Goal: Task Accomplishment & Management: Understand process/instructions

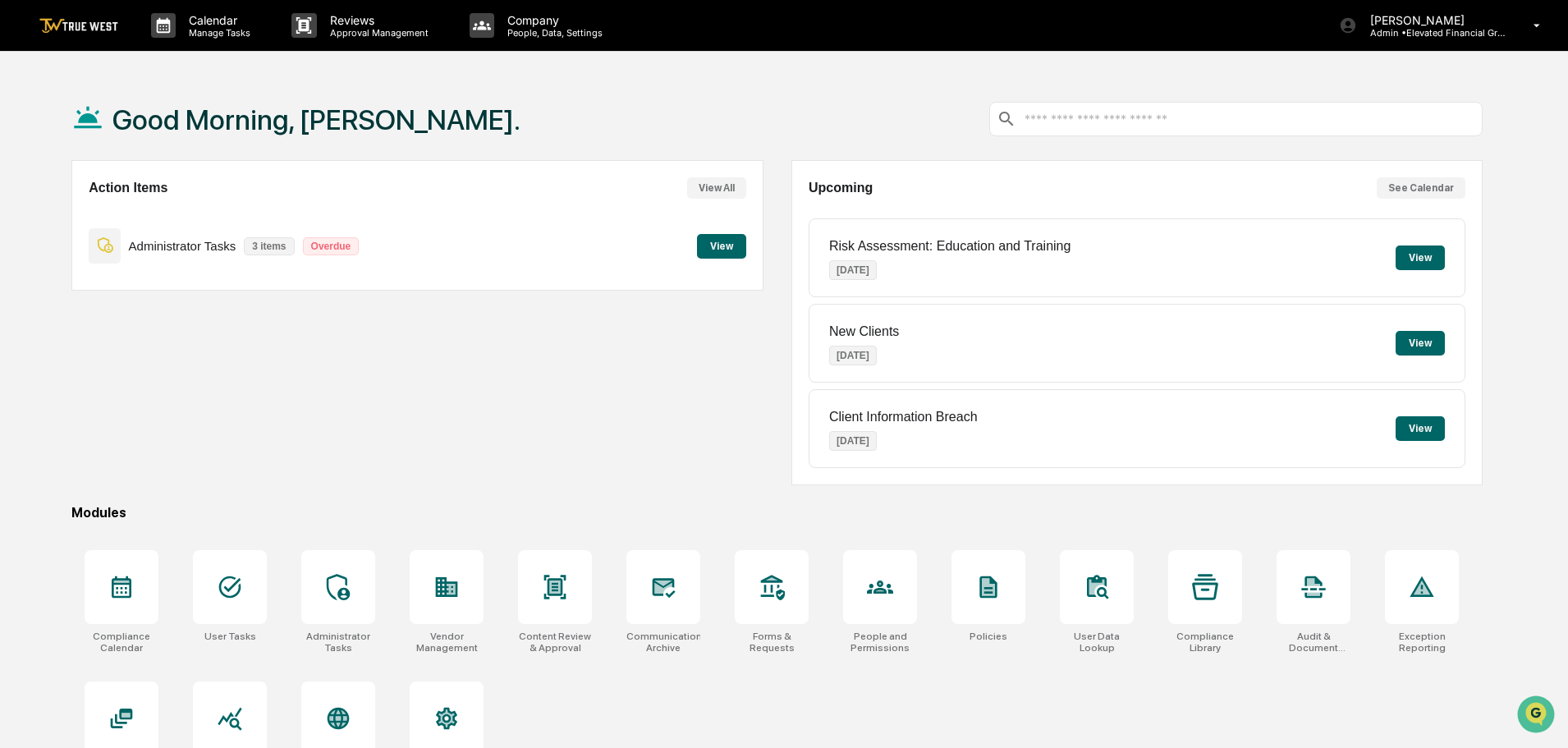
click at [713, 234] on button "View" at bounding box center [721, 246] width 49 height 25
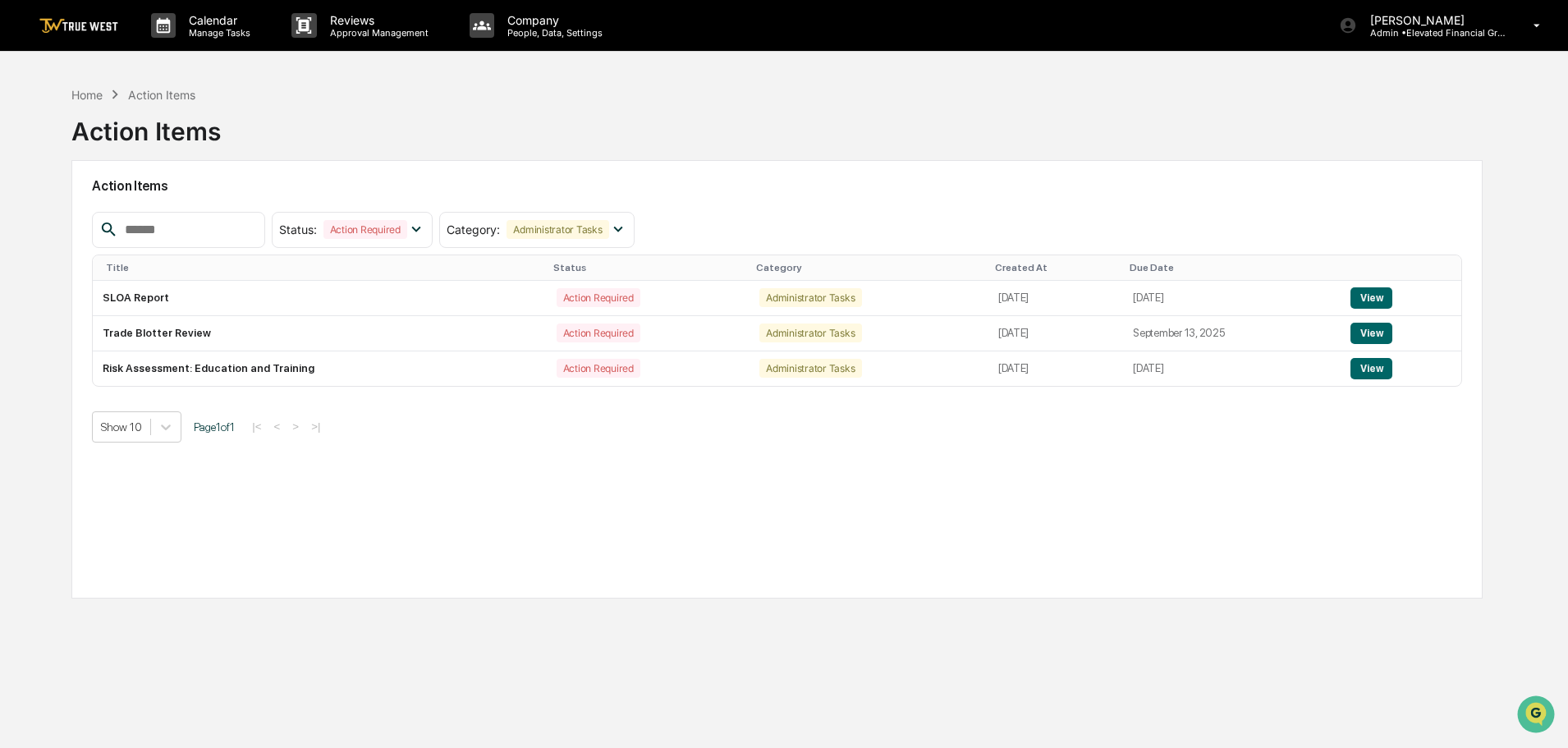
click at [81, 102] on div "Home Action Items" at bounding box center [134, 95] width 124 height 18
click at [81, 98] on div "Home" at bounding box center [87, 95] width 31 height 14
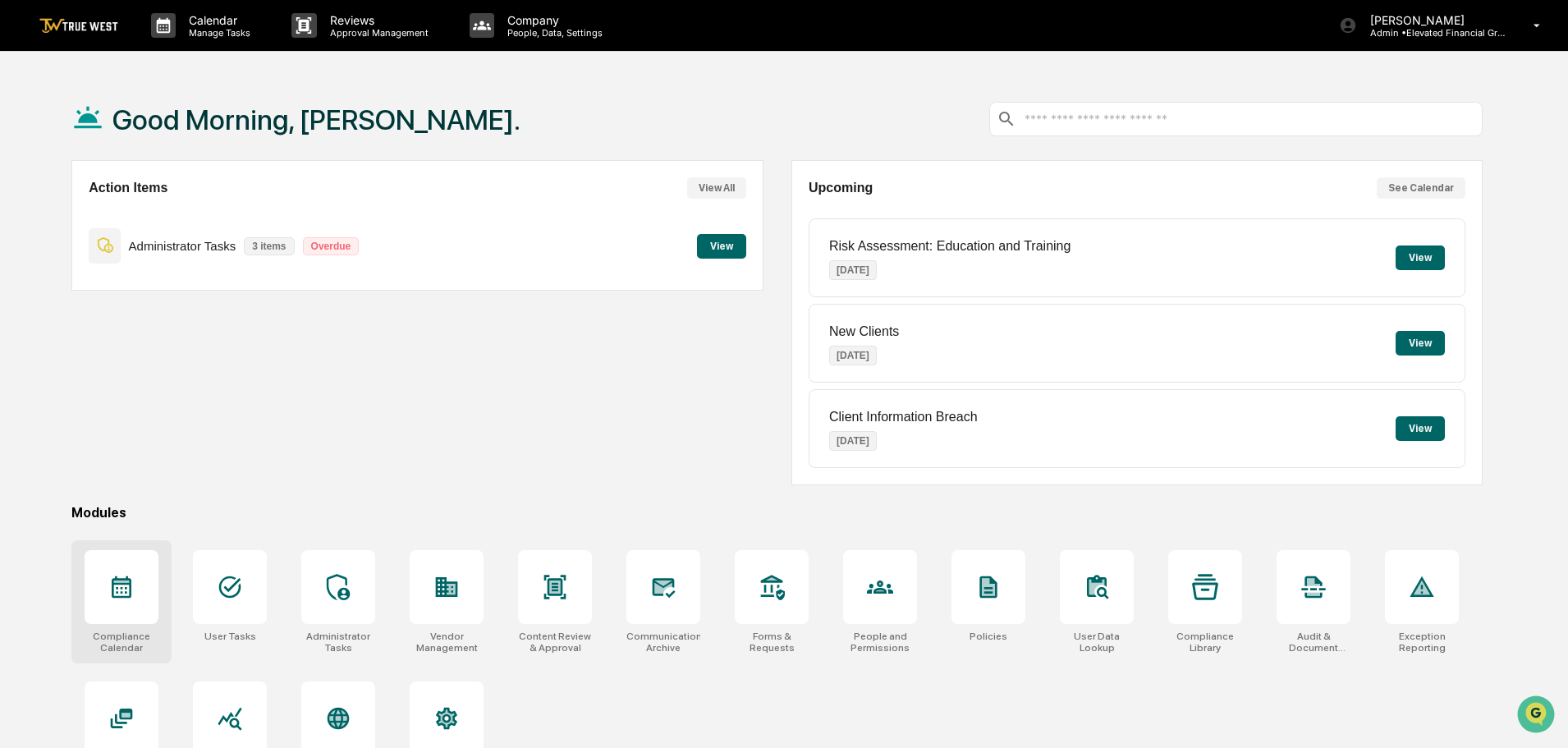
click at [119, 588] on icon at bounding box center [121, 587] width 26 height 26
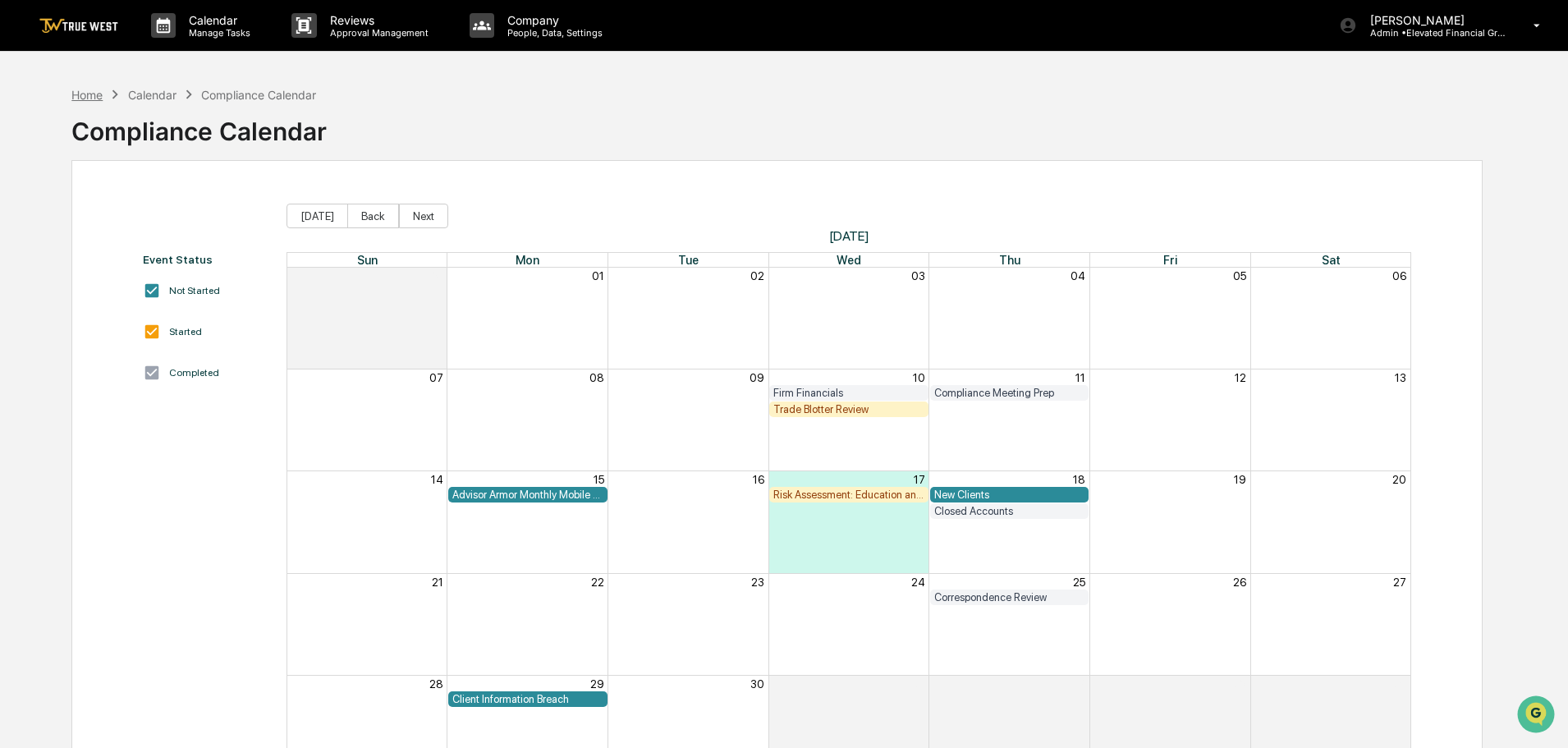
click at [93, 95] on div "Home" at bounding box center [87, 95] width 31 height 14
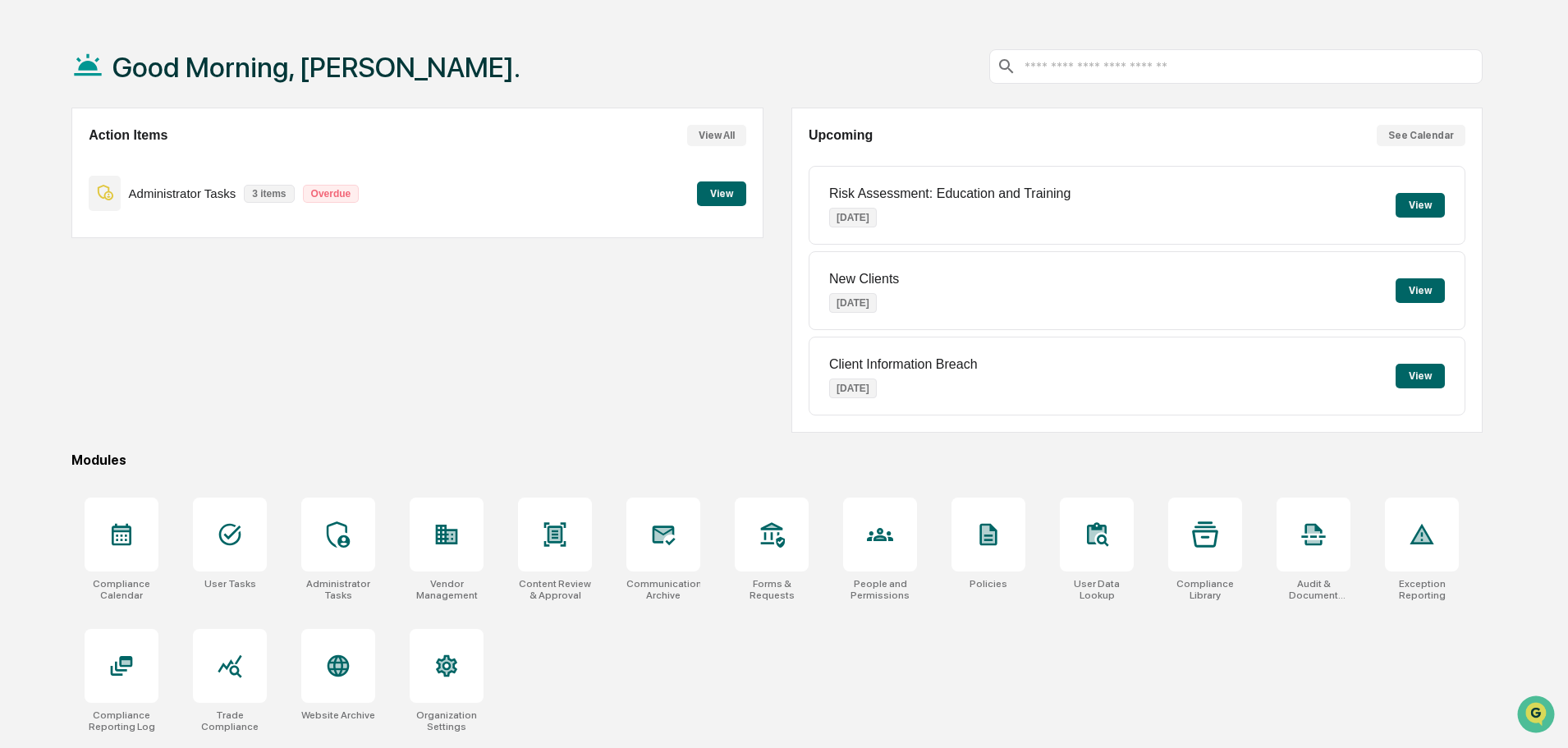
scroll to position [78, 0]
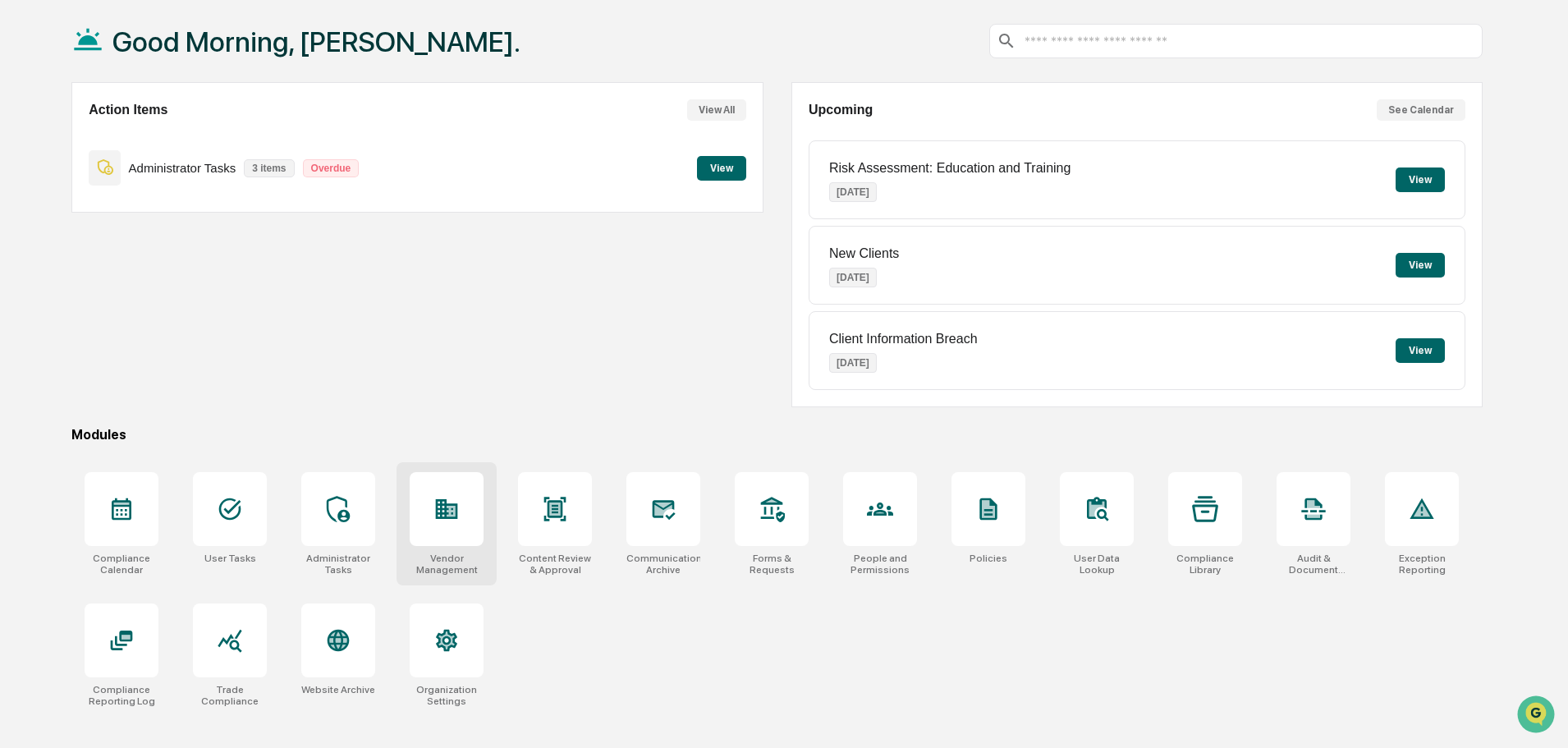
click at [442, 509] on icon at bounding box center [447, 509] width 22 height 20
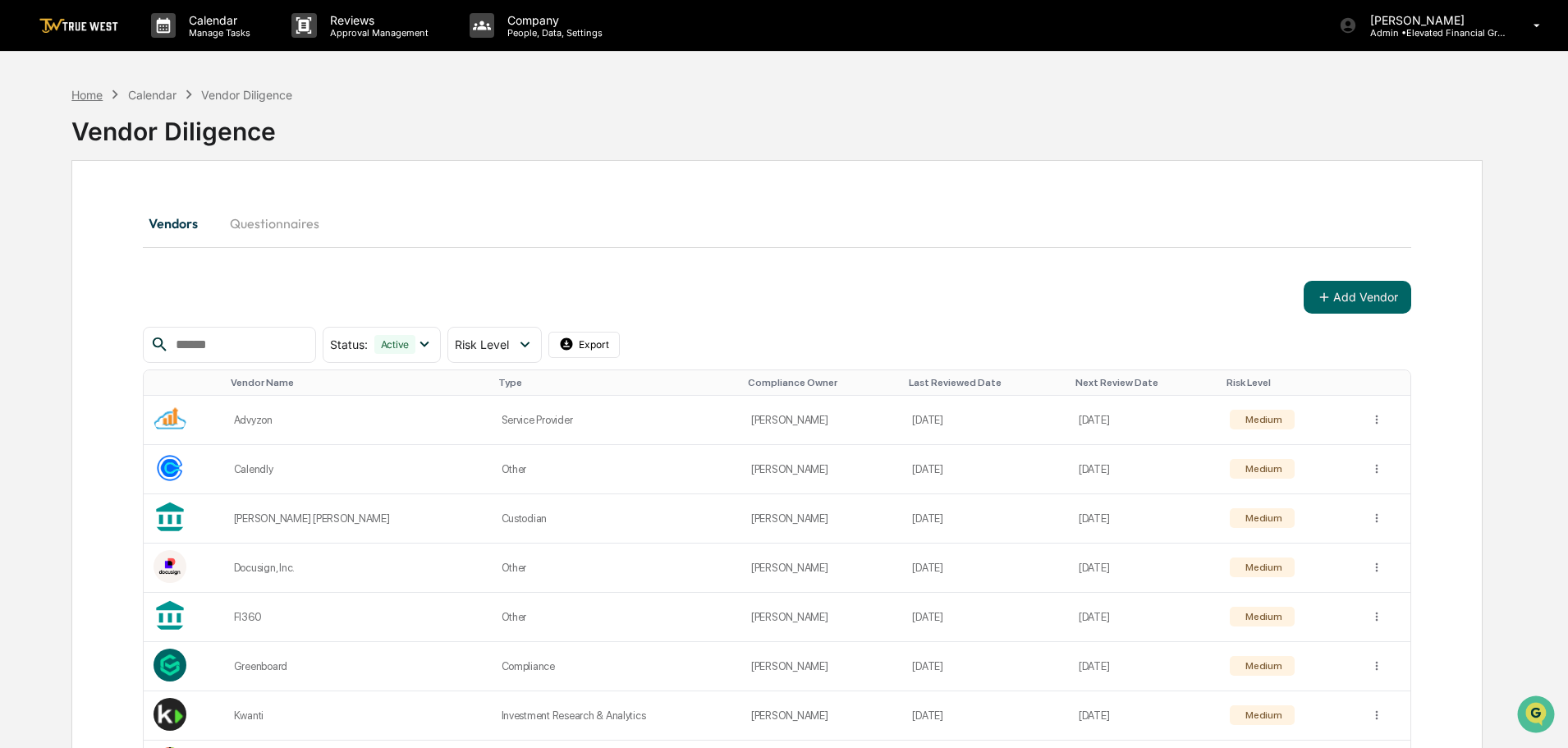
click at [82, 97] on div "Home" at bounding box center [87, 95] width 31 height 14
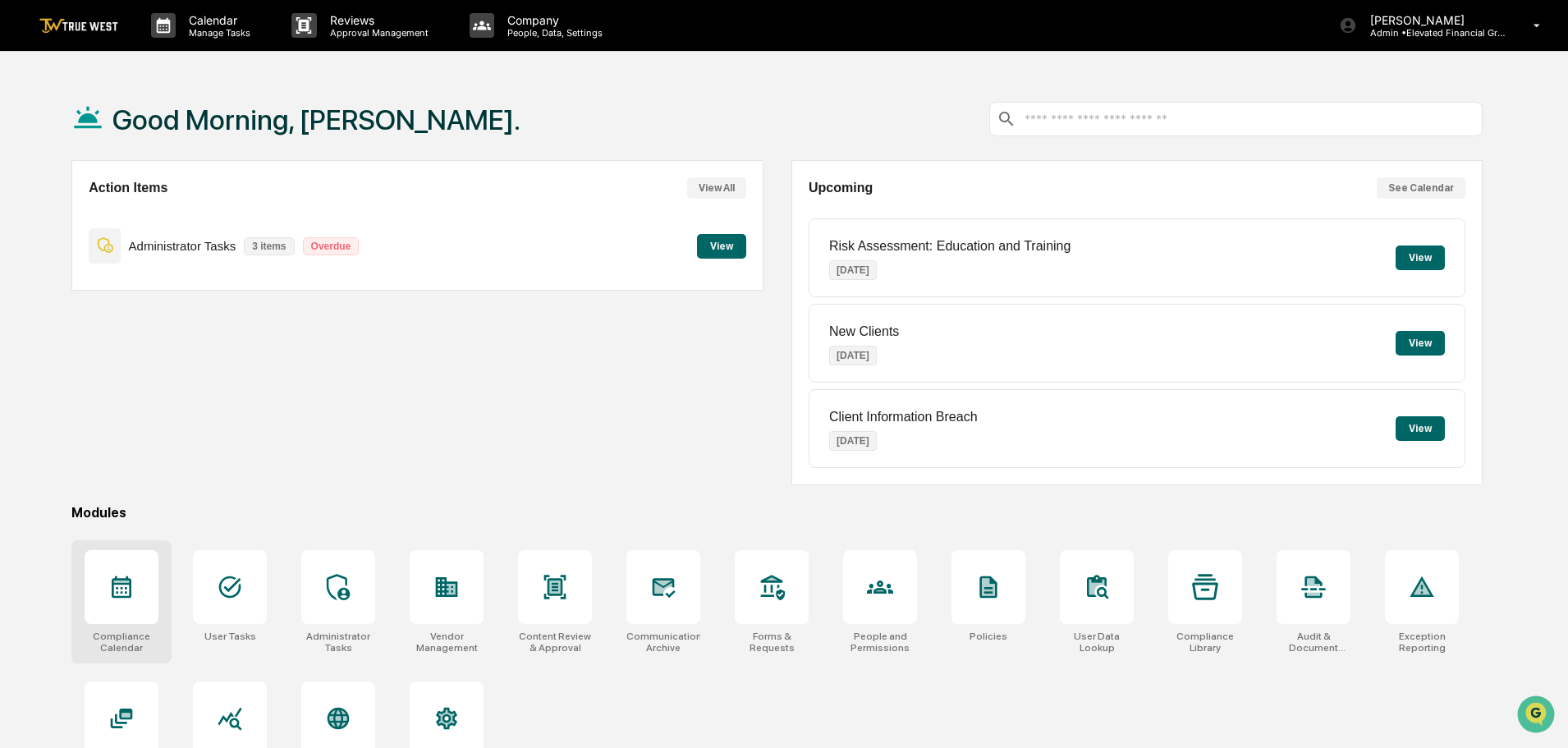
click at [114, 603] on div at bounding box center [121, 586] width 74 height 74
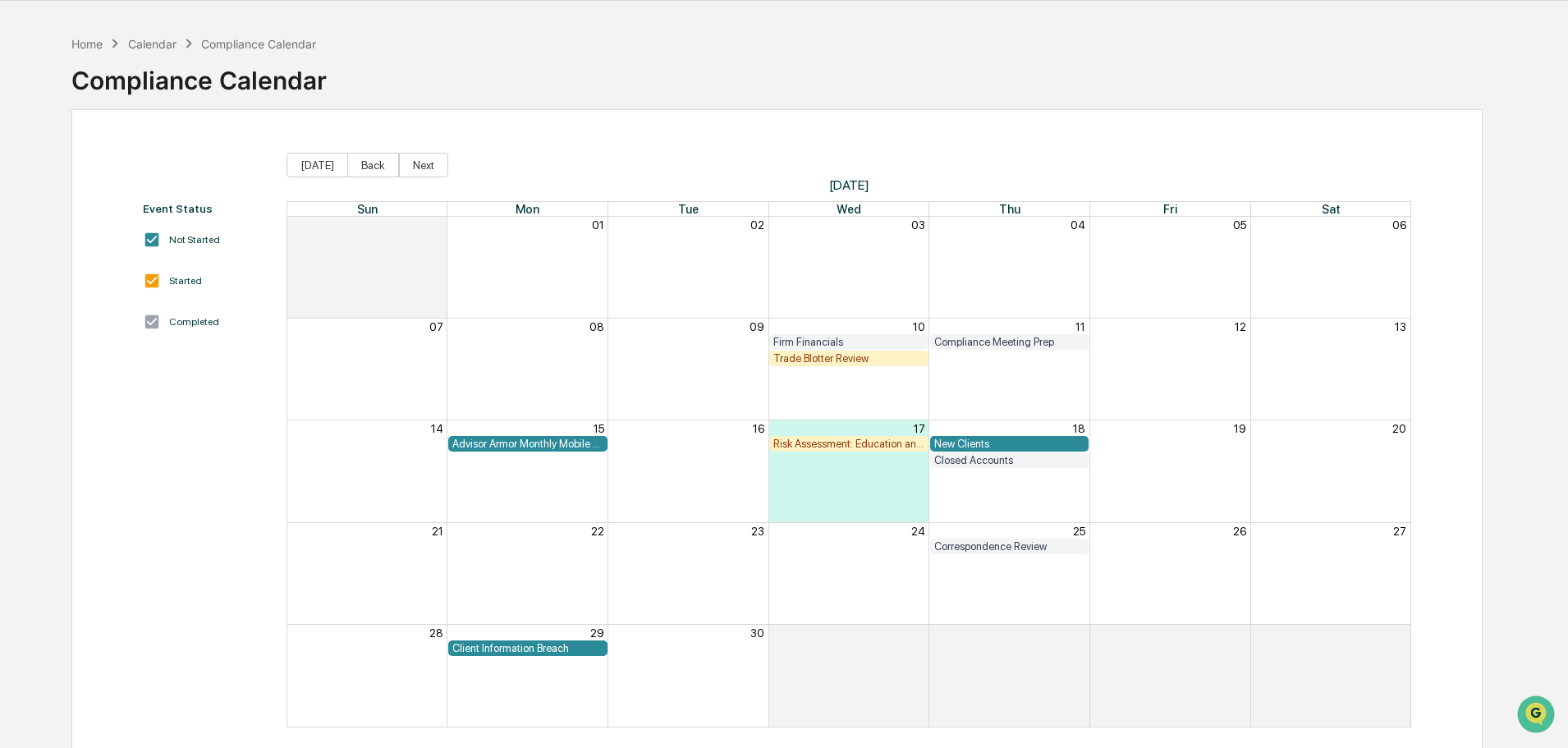
scroll to position [78, 0]
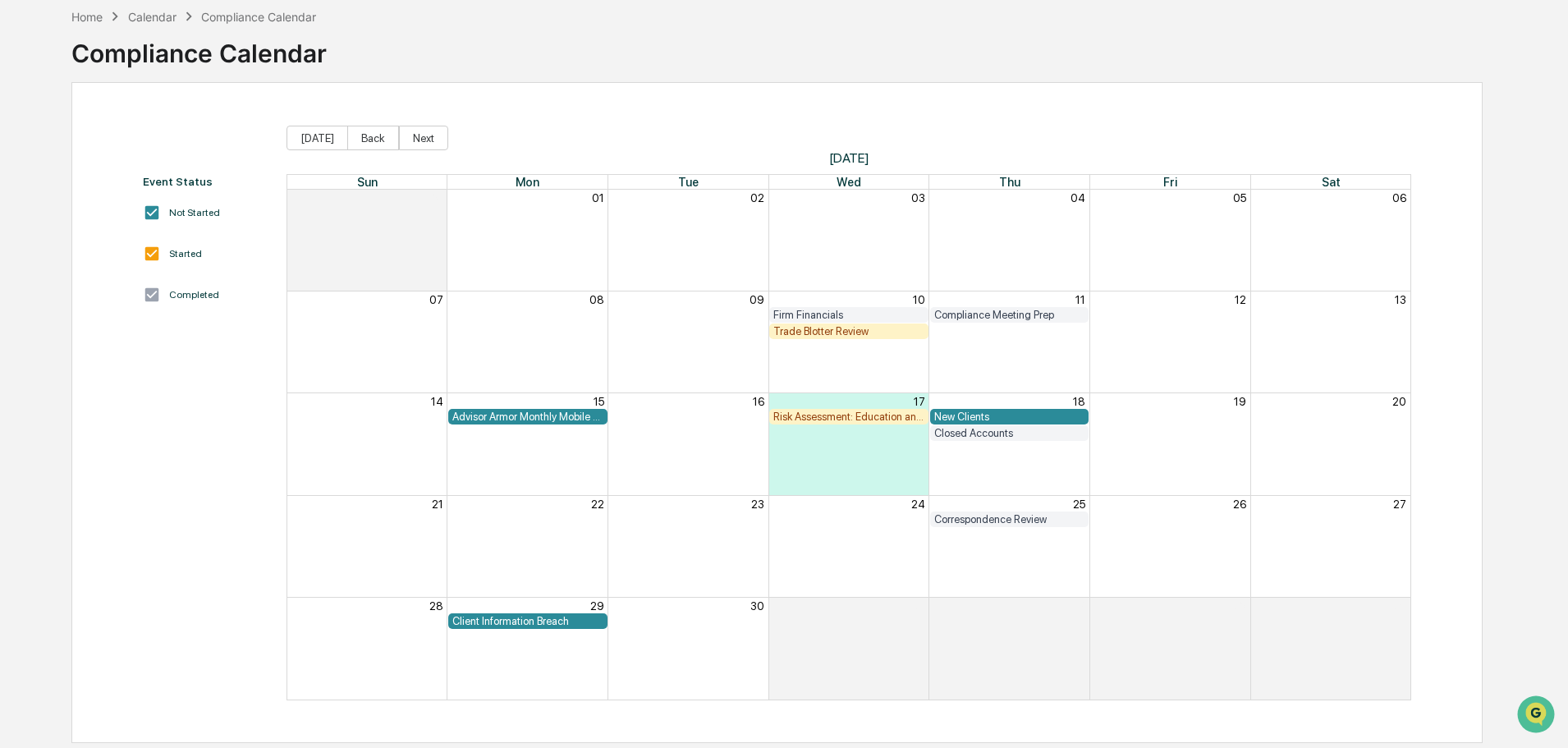
click at [554, 619] on div "Client Information Breach" at bounding box center [528, 622] width 151 height 13
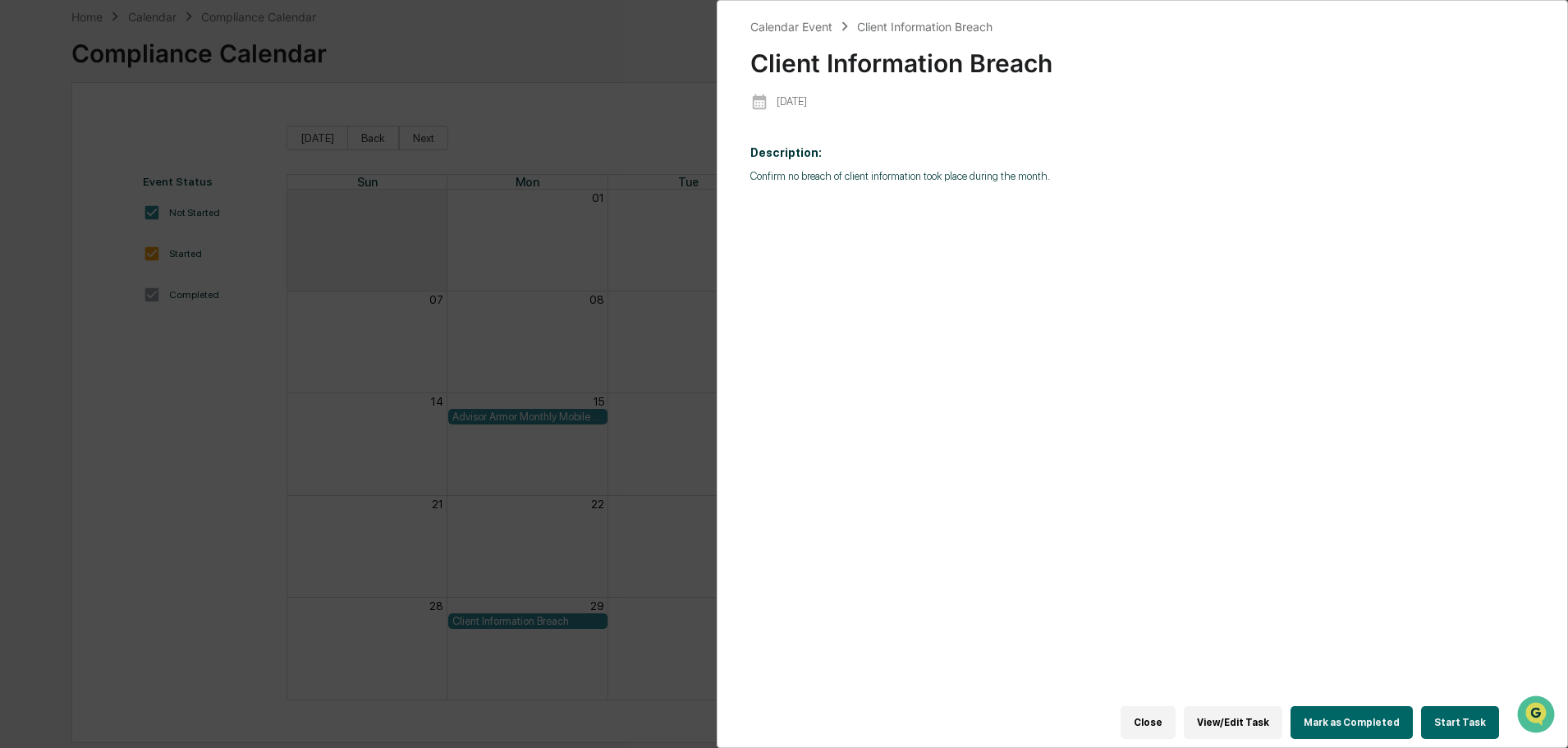
click at [1454, 707] on button "Start Task" at bounding box center [1460, 723] width 78 height 33
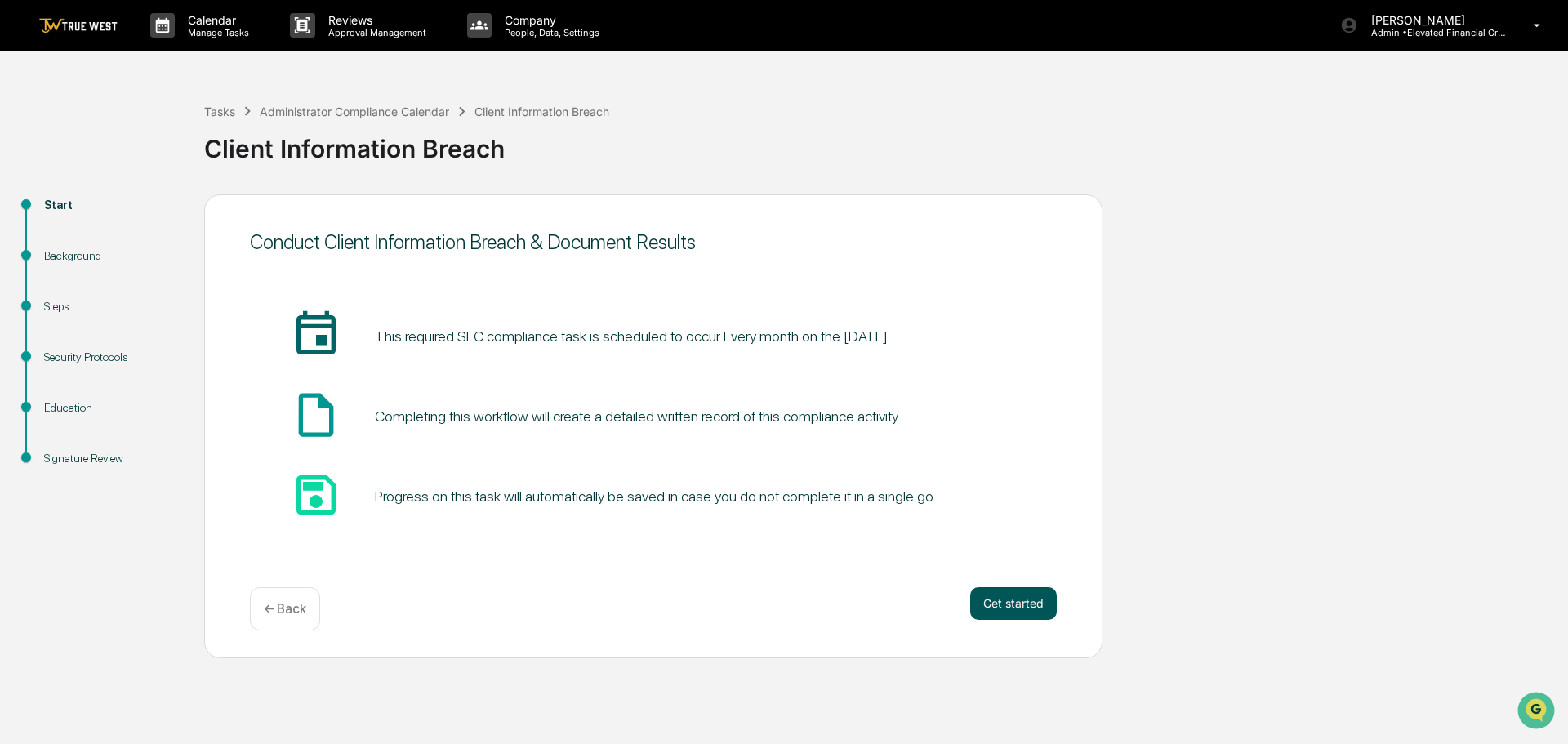
click at [1009, 602] on button "Get started" at bounding box center [1014, 604] width 87 height 33
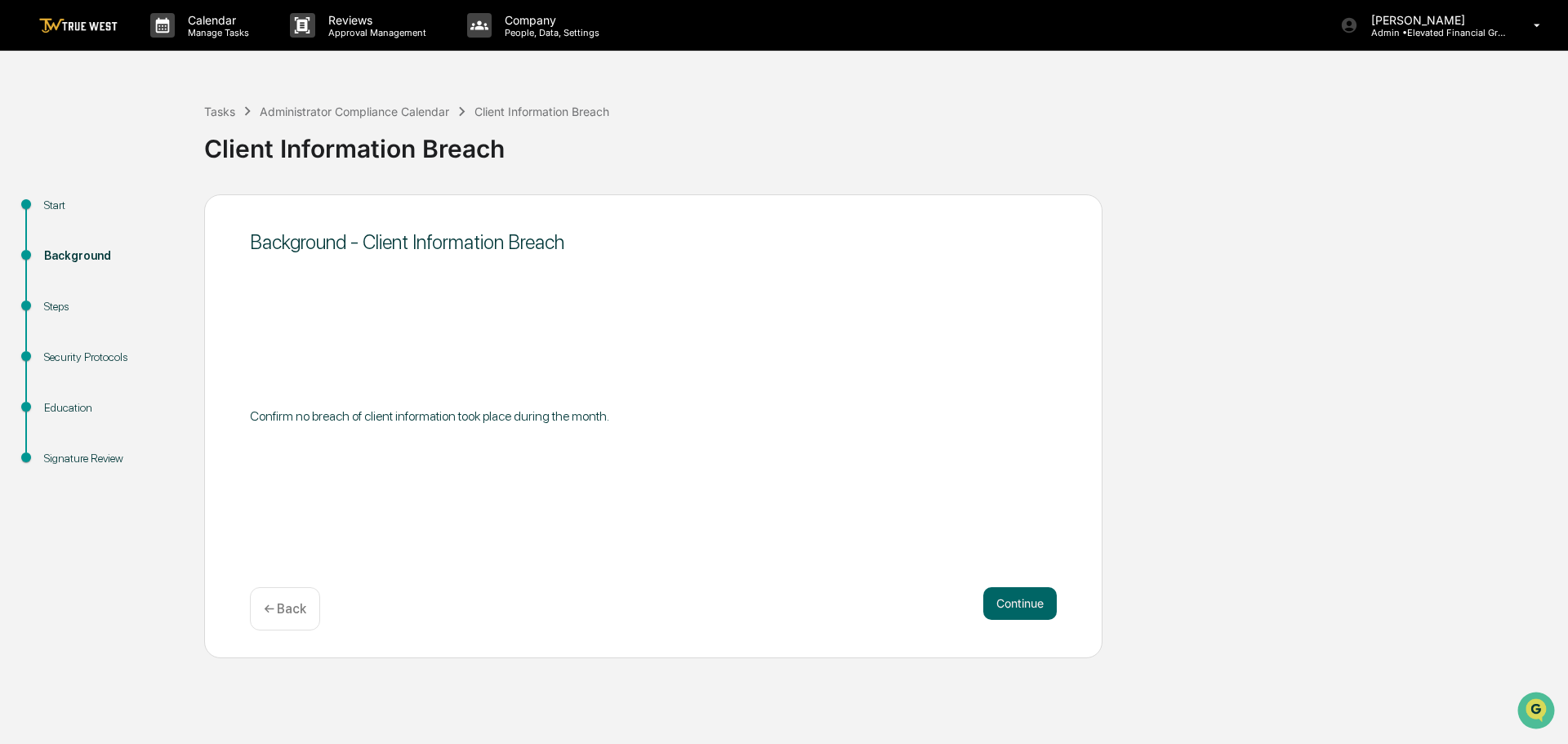
click at [1009, 602] on button "Continue" at bounding box center [1019, 604] width 73 height 33
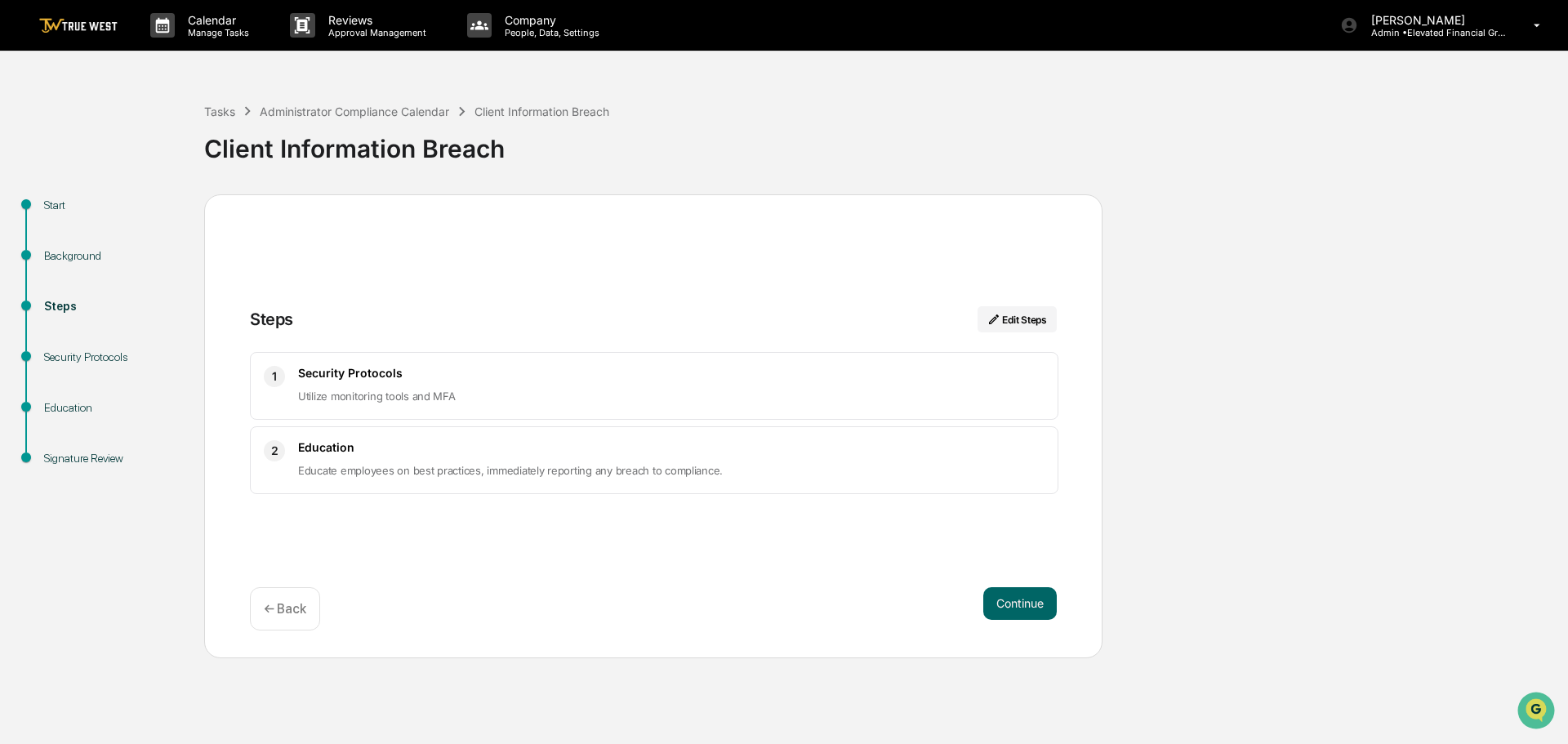
click at [1009, 602] on button "Continue" at bounding box center [1019, 604] width 73 height 33
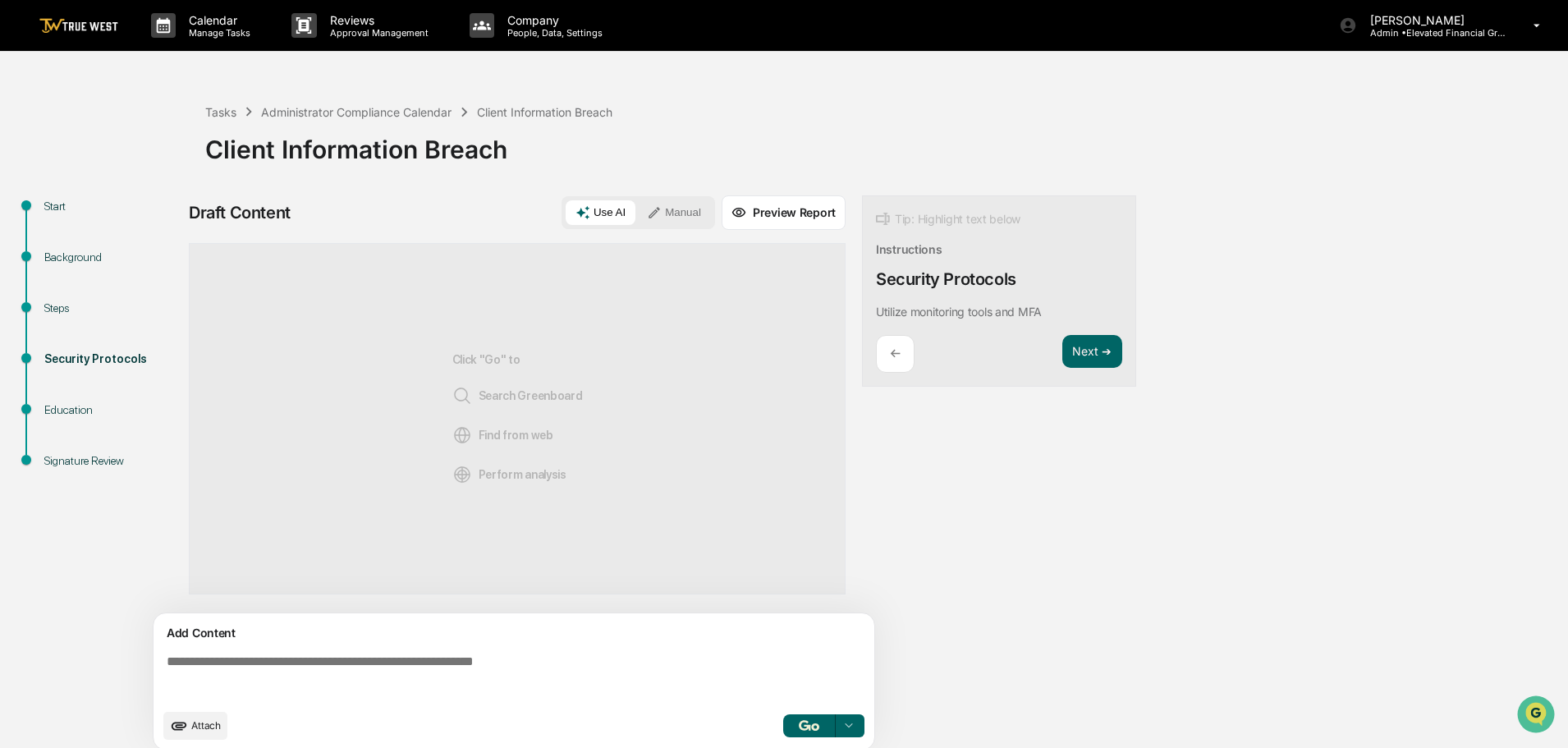
click at [672, 209] on button "Manual" at bounding box center [673, 212] width 74 height 25
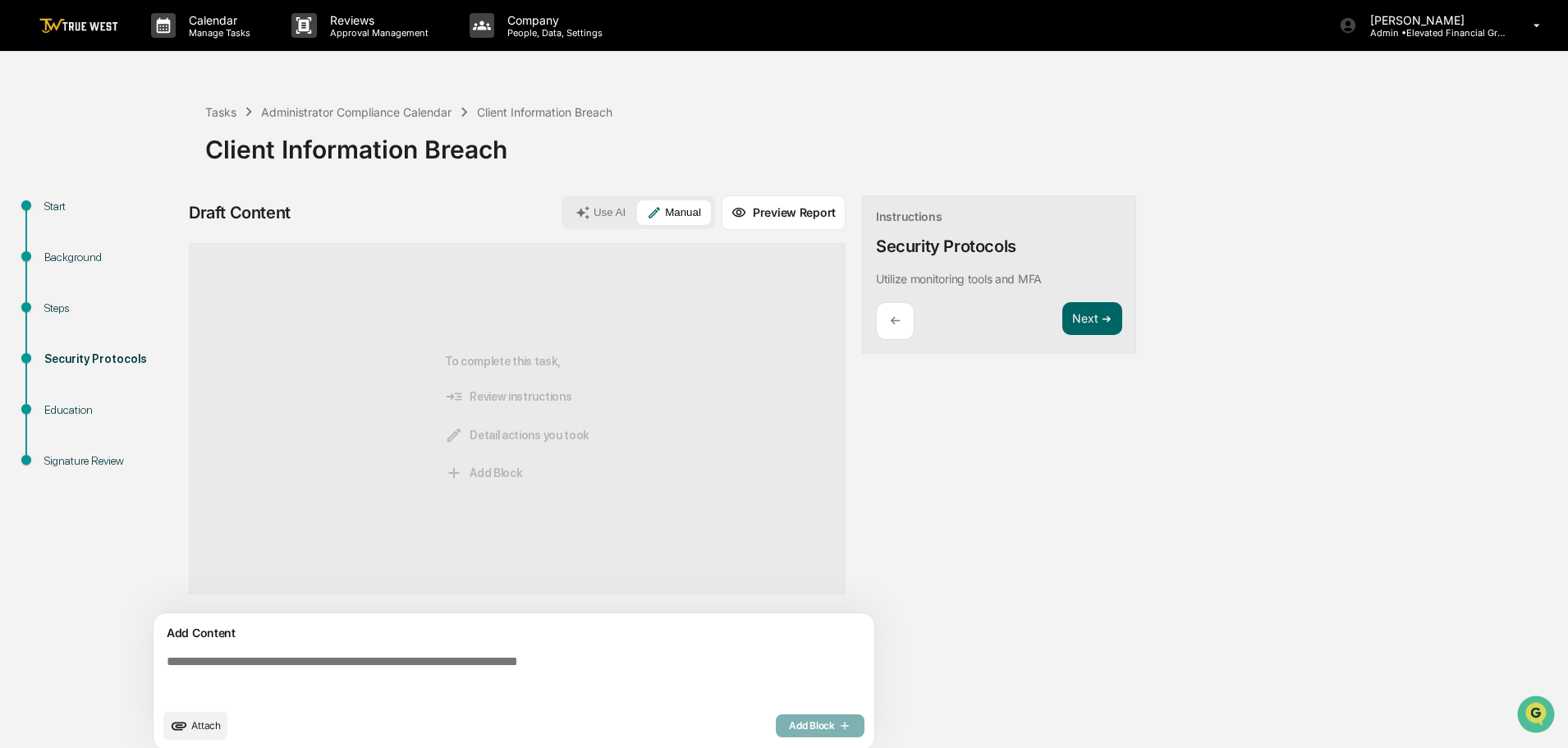
click at [164, 660] on textarea at bounding box center [517, 677] width 714 height 59
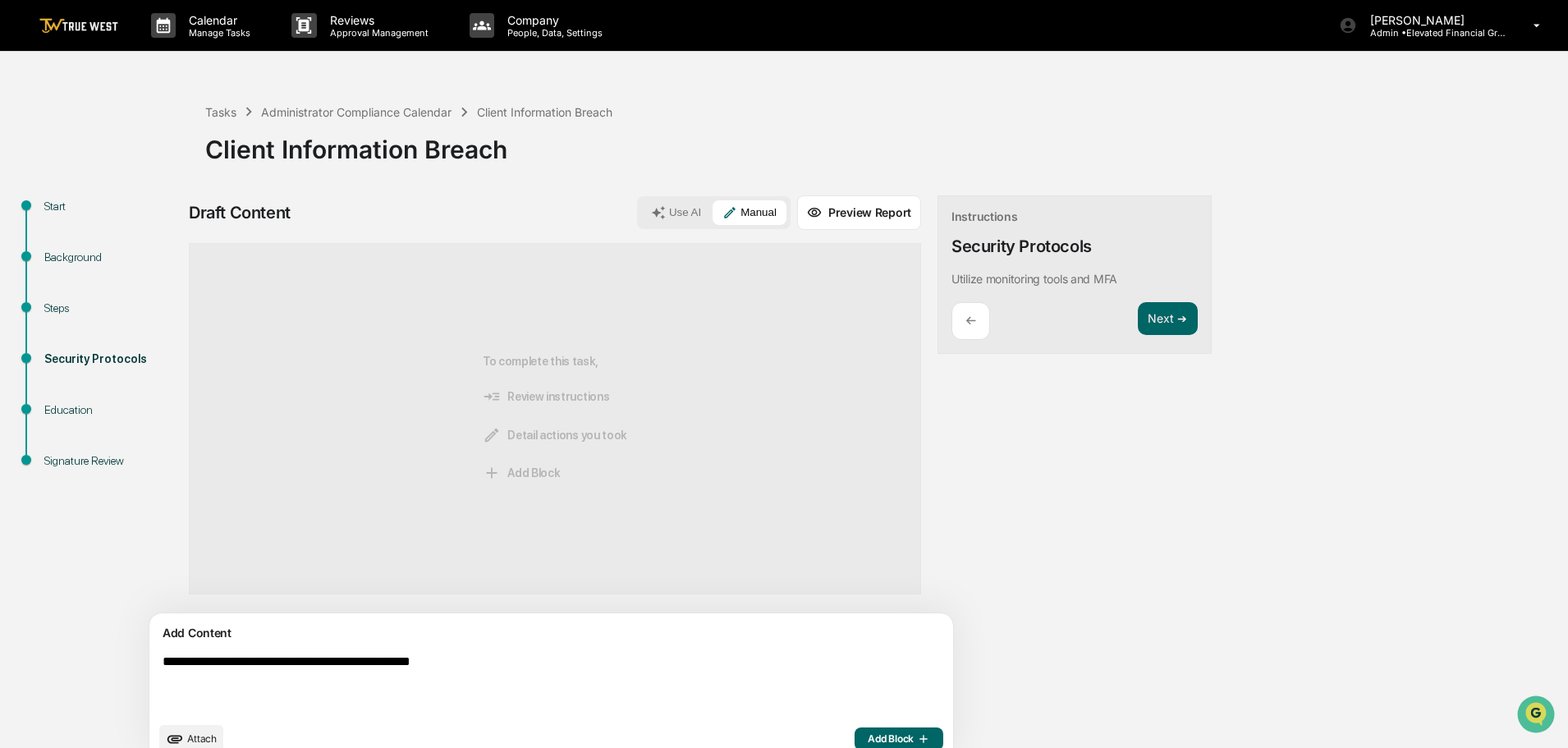
drag, startPoint x: 494, startPoint y: 659, endPoint x: 157, endPoint y: 661, distance: 337.0
click at [161, 657] on textarea "**********" at bounding box center [513, 684] width 714 height 73
type textarea "**********"
click at [868, 734] on span "Add Block" at bounding box center [898, 739] width 63 height 13
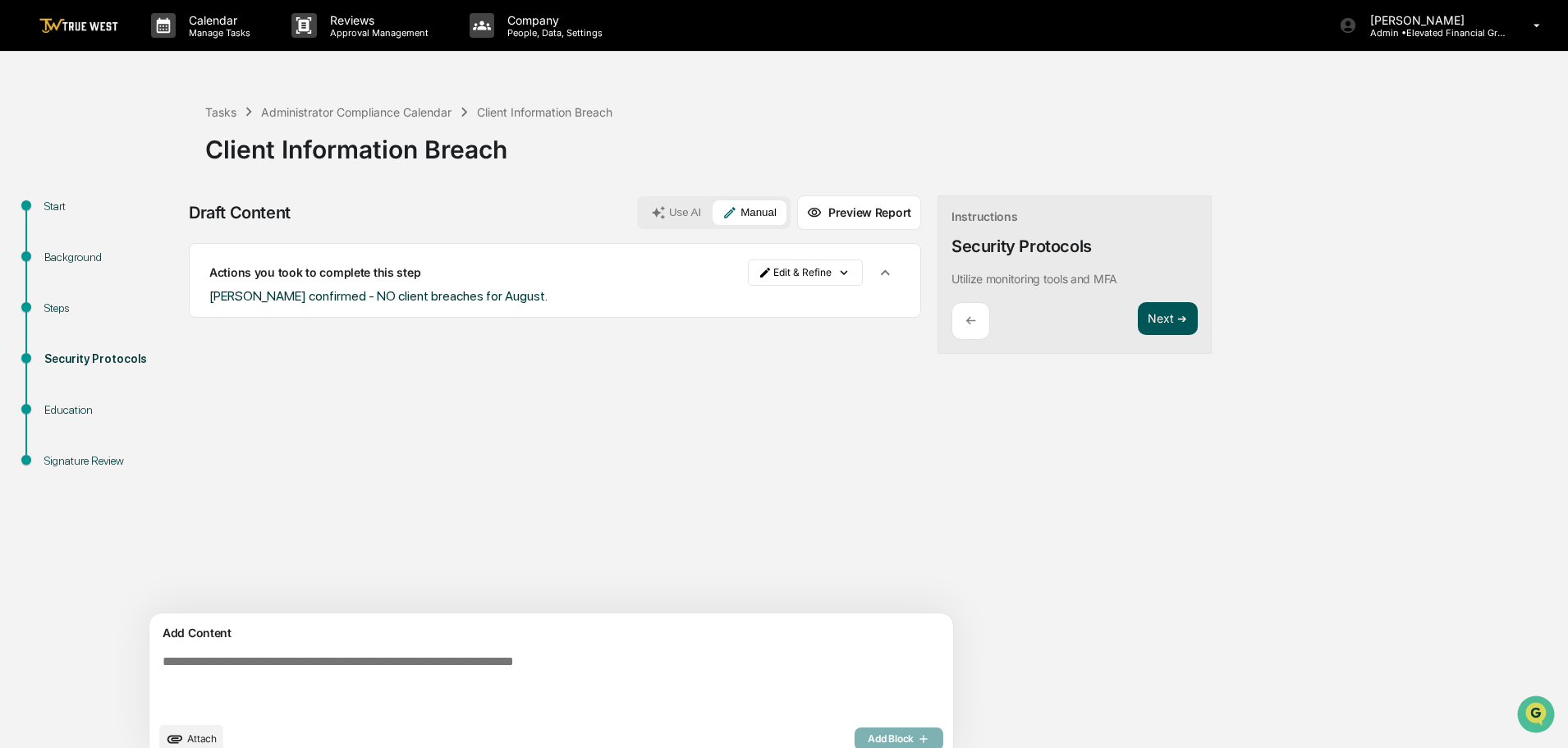
click at [1137, 314] on button "Next ➔" at bounding box center [1167, 319] width 60 height 34
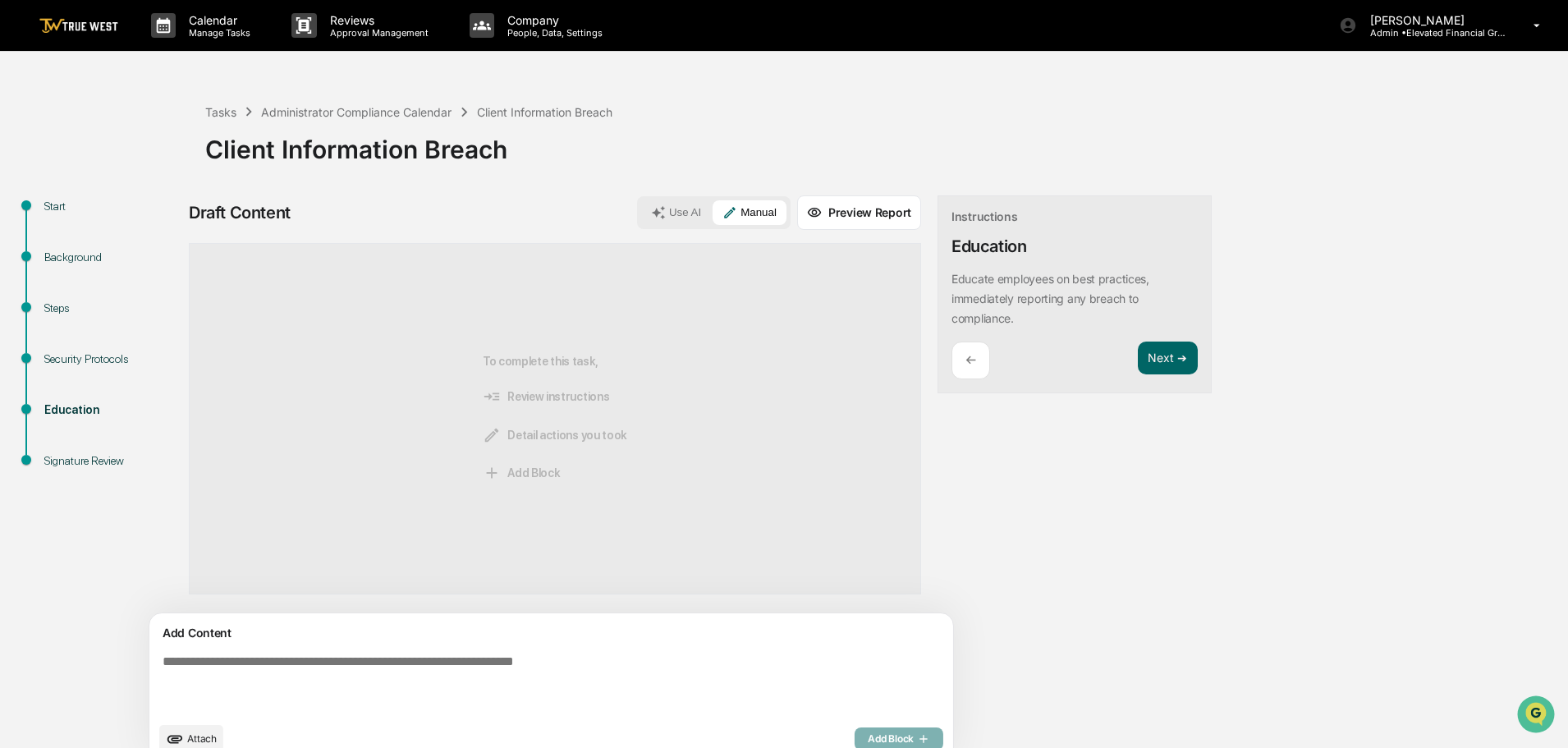
click at [164, 666] on textarea at bounding box center [513, 684] width 714 height 73
paste textarea "**********"
type textarea "**********"
click at [868, 735] on span "Add Block" at bounding box center [898, 739] width 63 height 13
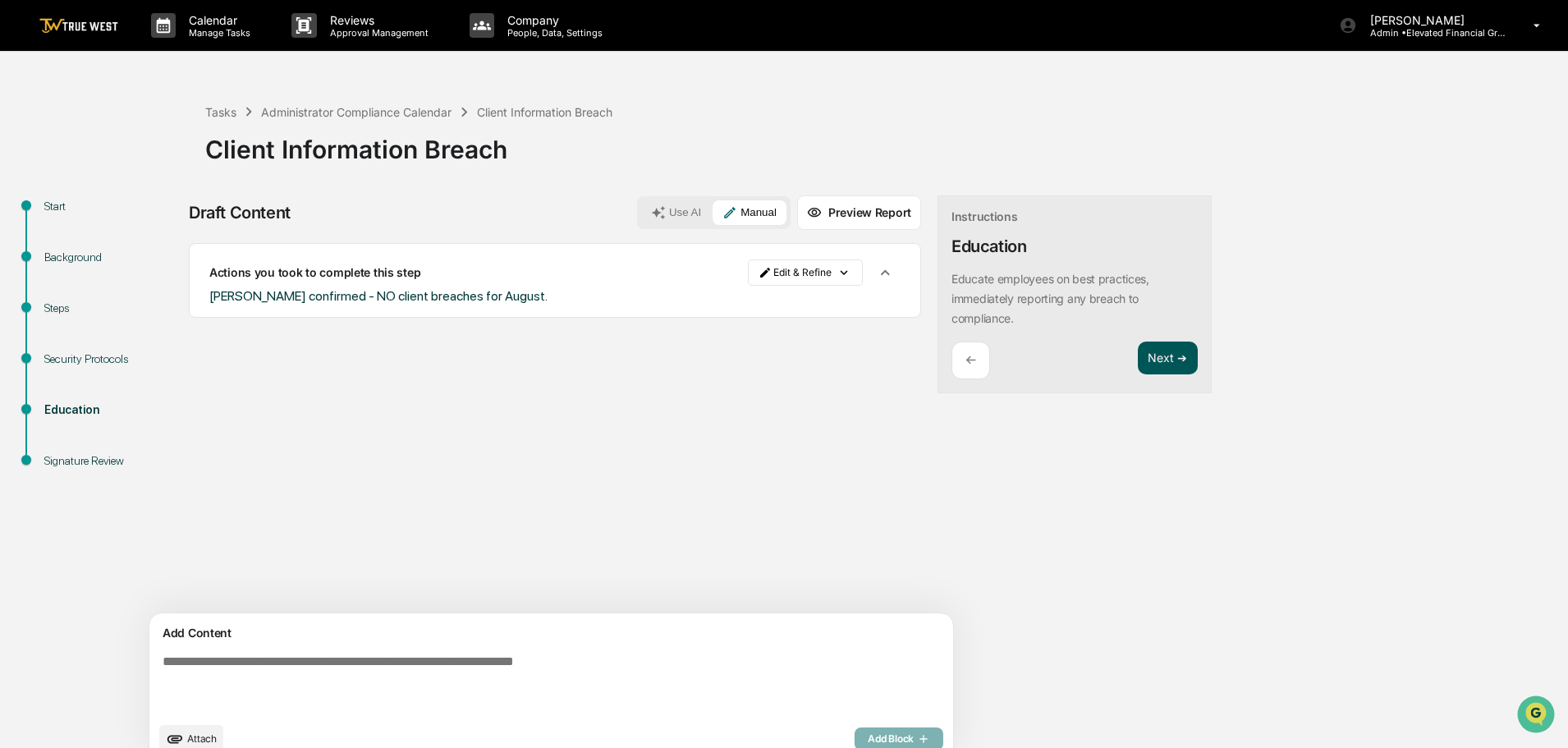
click at [1137, 358] on button "Next ➔" at bounding box center [1167, 358] width 60 height 34
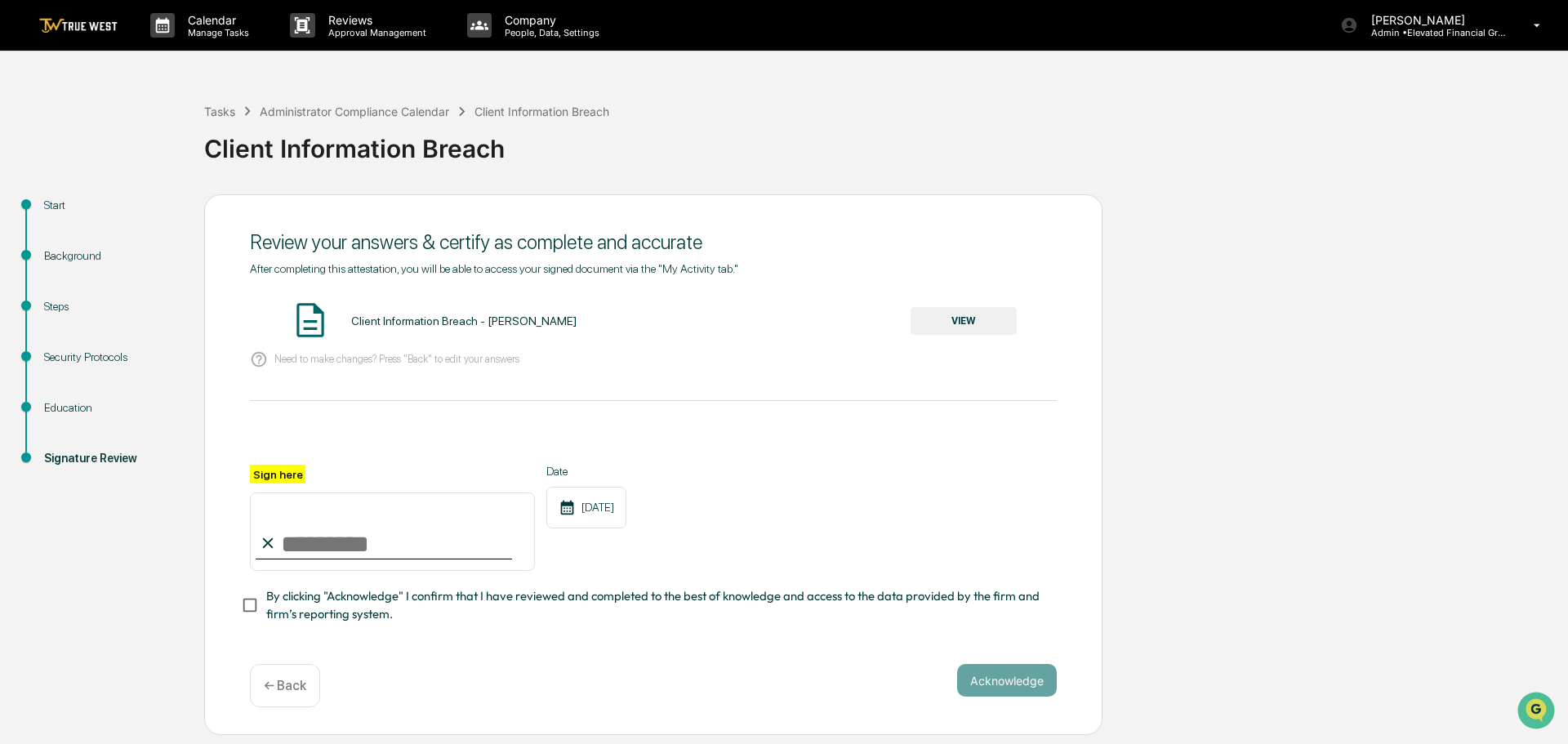
click at [959, 326] on button "VIEW" at bounding box center [963, 321] width 106 height 28
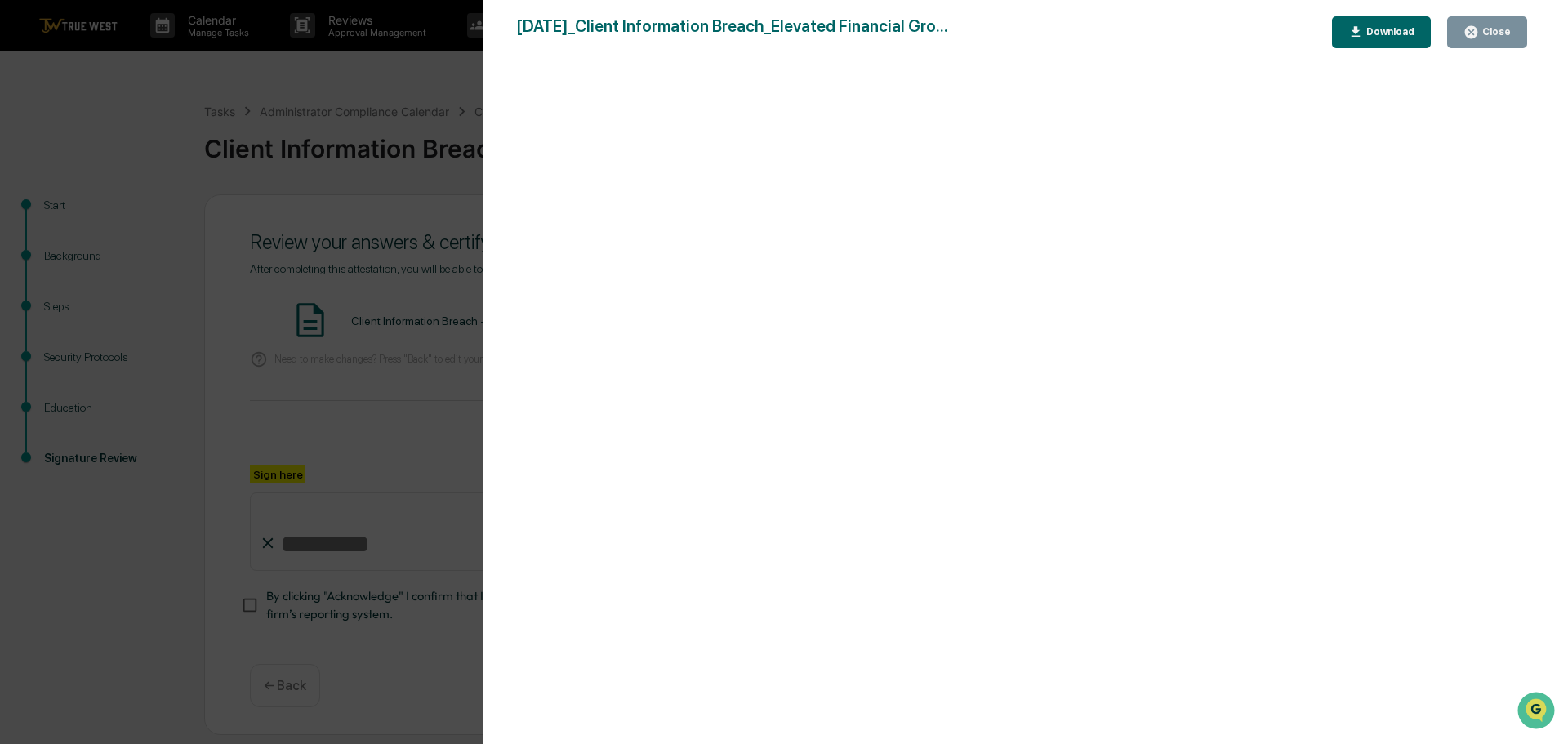
click at [352, 86] on div "Version History 09/17/2025, 03:50 PM Tammy Steffen 2025-09-17_Client Informatio…" at bounding box center [784, 372] width 1568 height 744
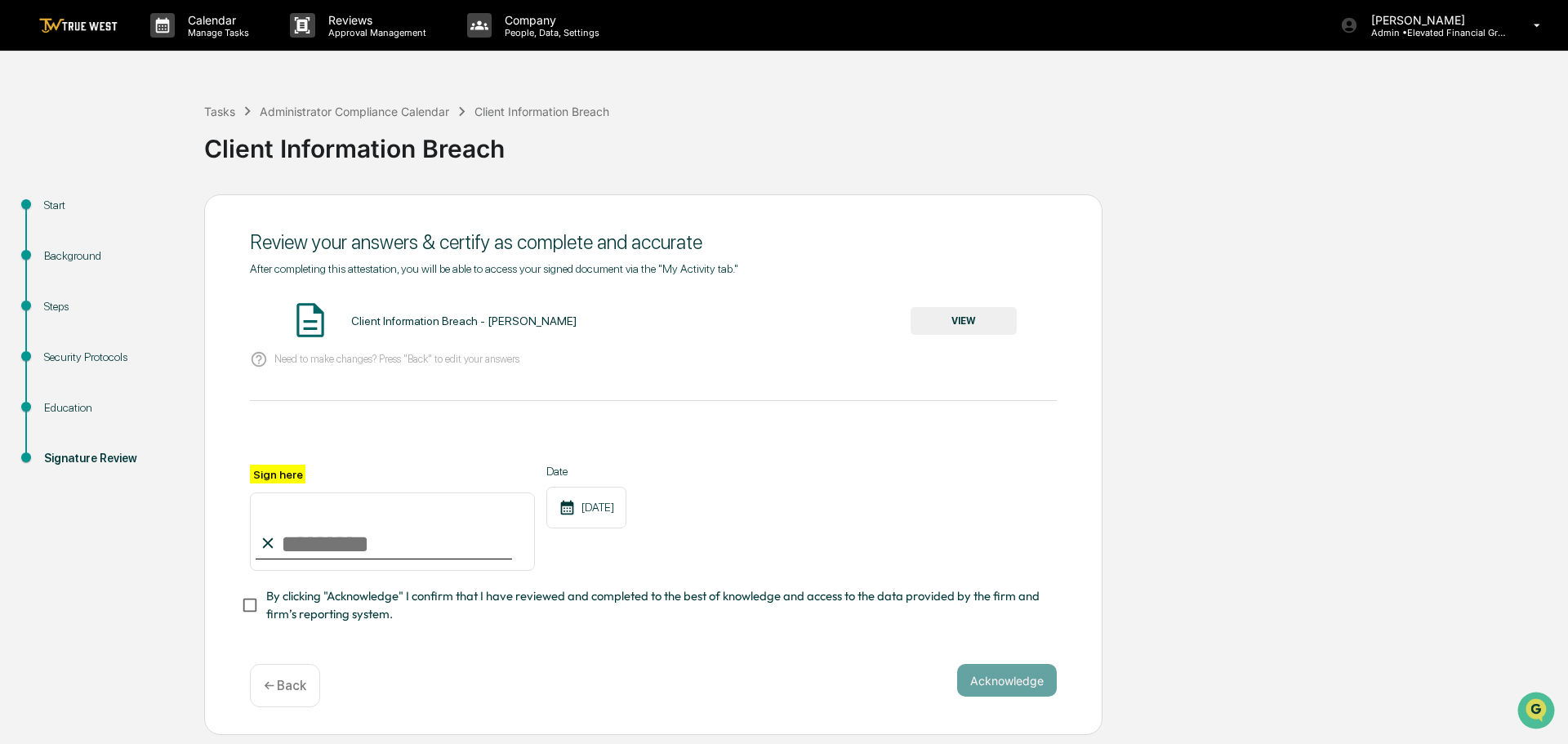
click at [348, 540] on input "Sign here" at bounding box center [392, 532] width 285 height 79
drag, startPoint x: 400, startPoint y: 546, endPoint x: 338, endPoint y: 535, distance: 63.0
click at [338, 535] on input "**********" at bounding box center [392, 532] width 285 height 79
type input "**********"
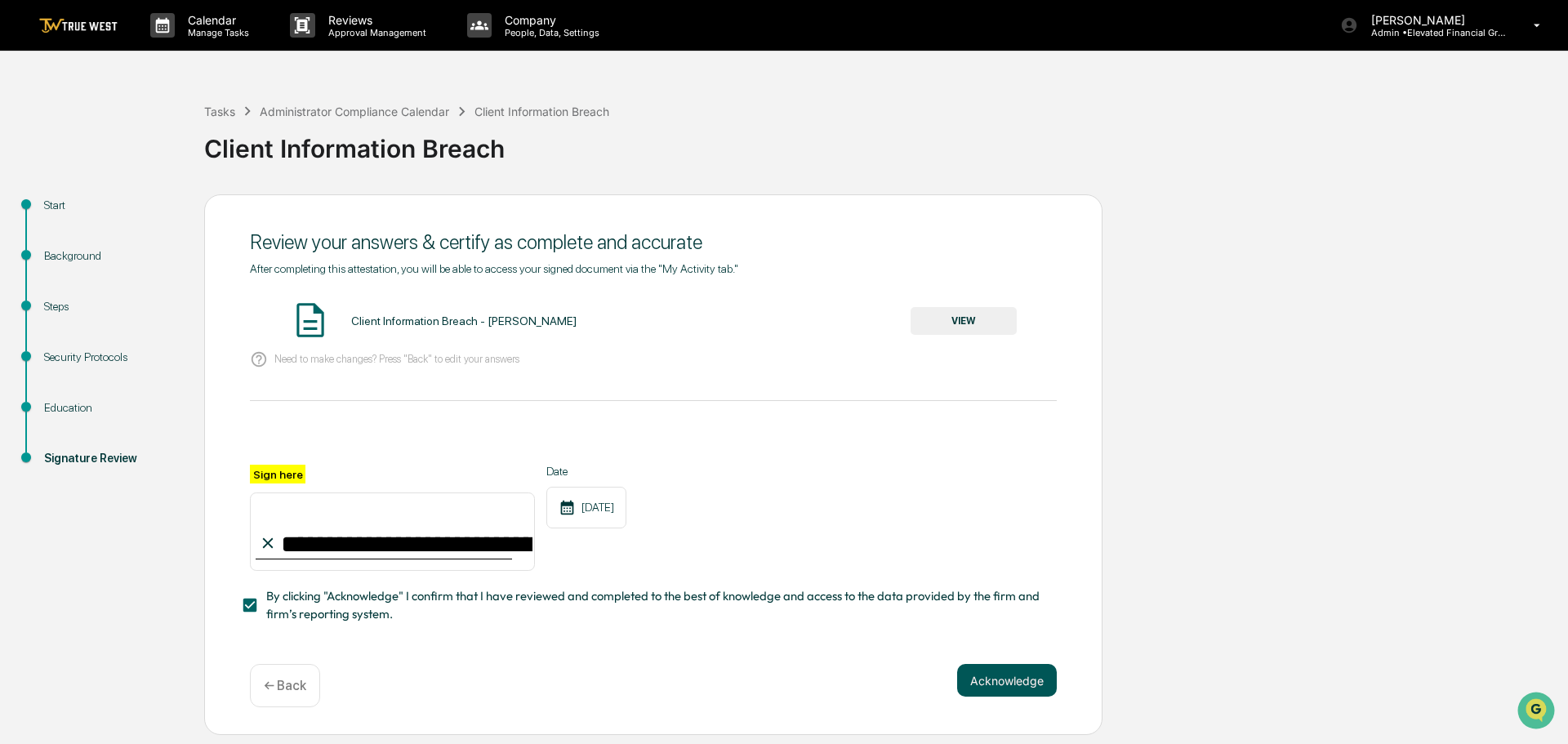
click at [994, 688] on button "Acknowledge" at bounding box center [1007, 681] width 99 height 33
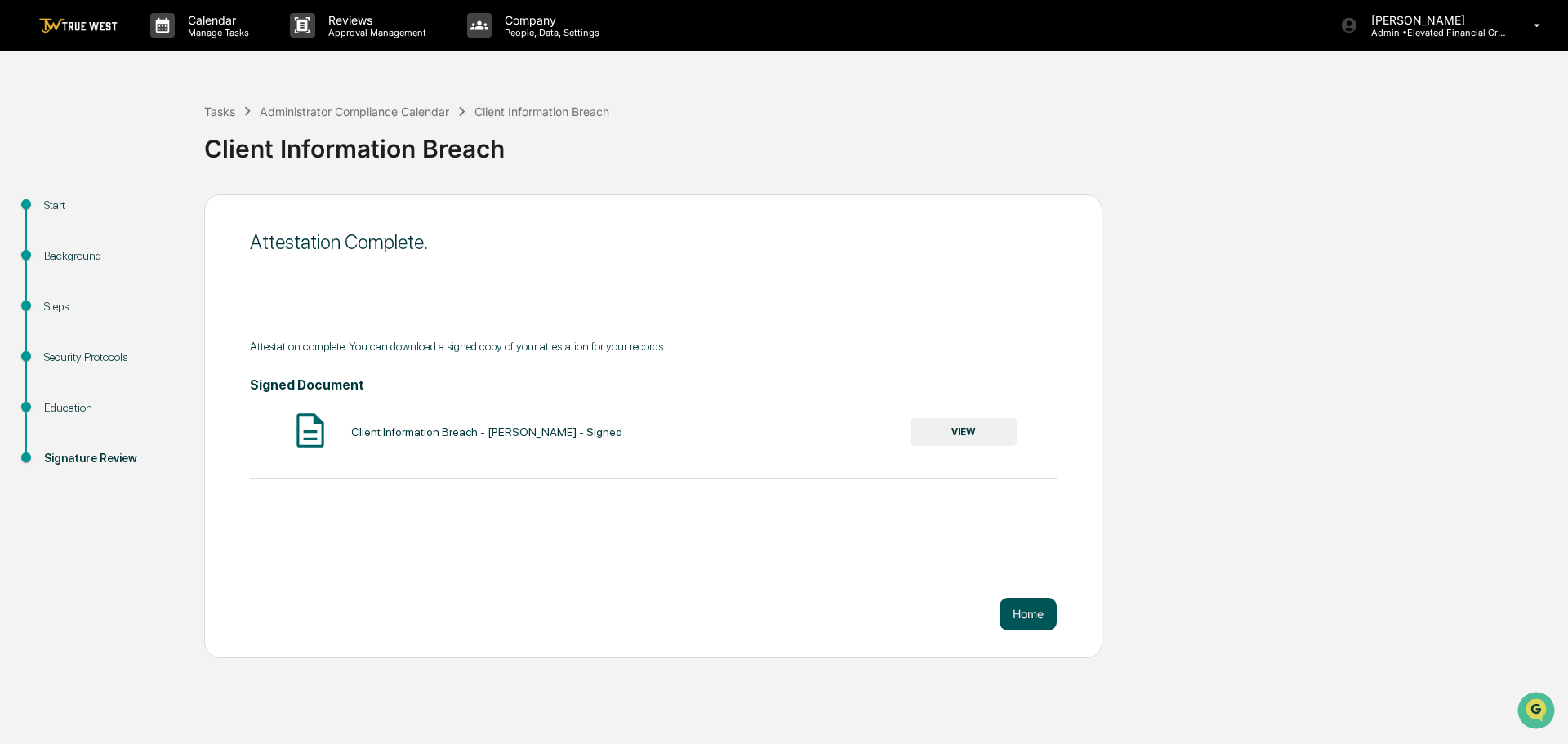
click at [1027, 615] on button "Home" at bounding box center [1028, 614] width 57 height 33
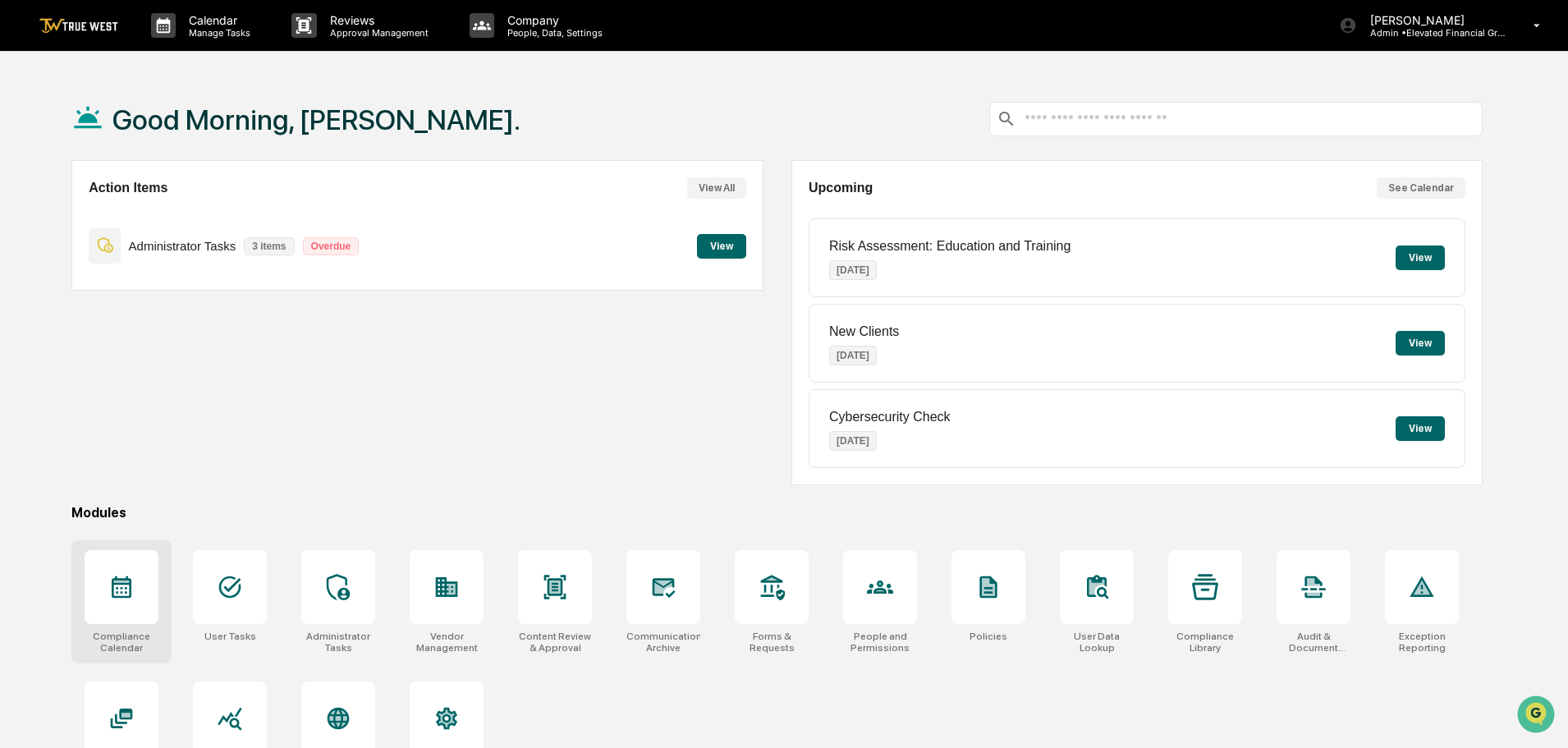
click at [109, 594] on icon at bounding box center [121, 587] width 26 height 26
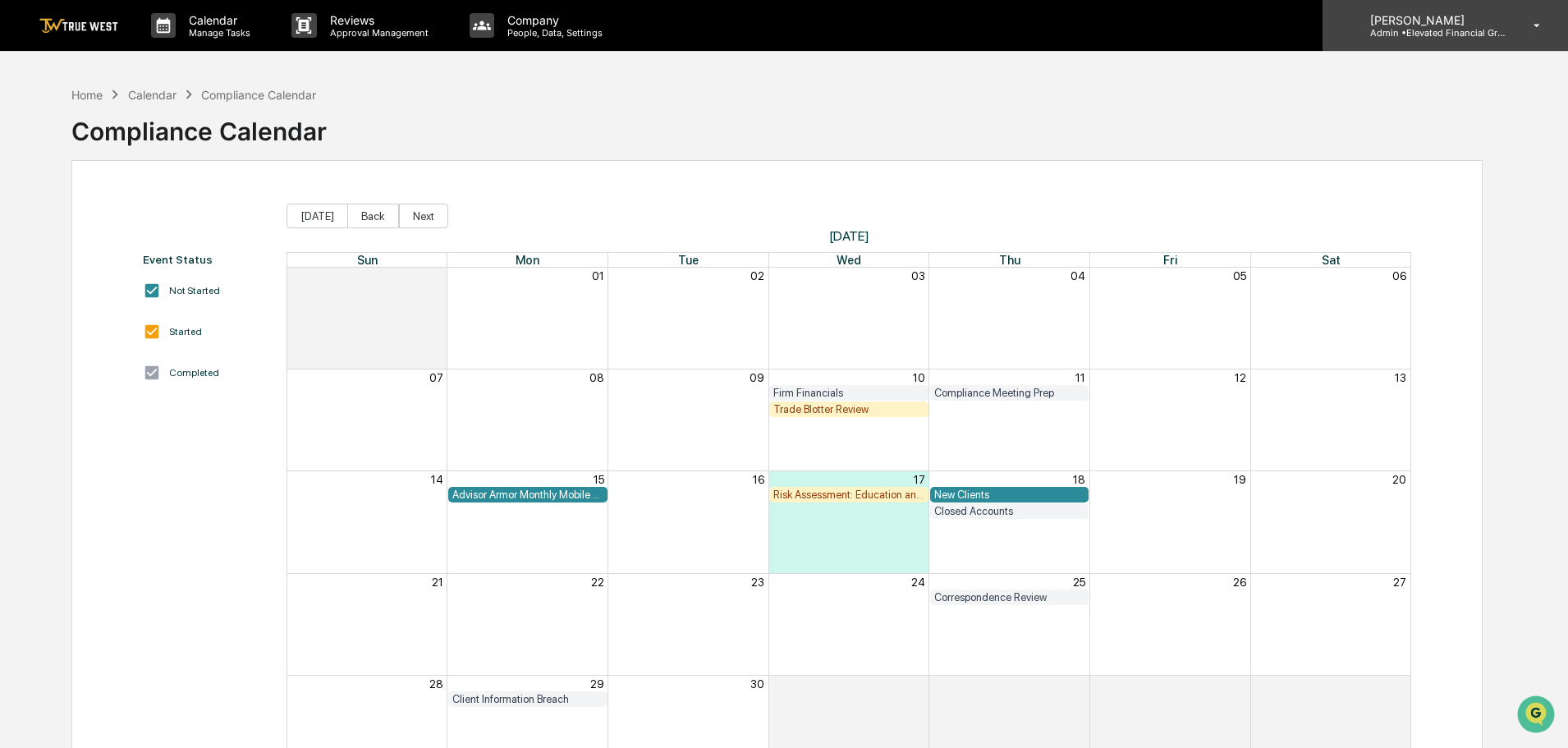
click at [1433, 30] on p "Admin • Elevated Financial Group" at bounding box center [1434, 33] width 153 height 12
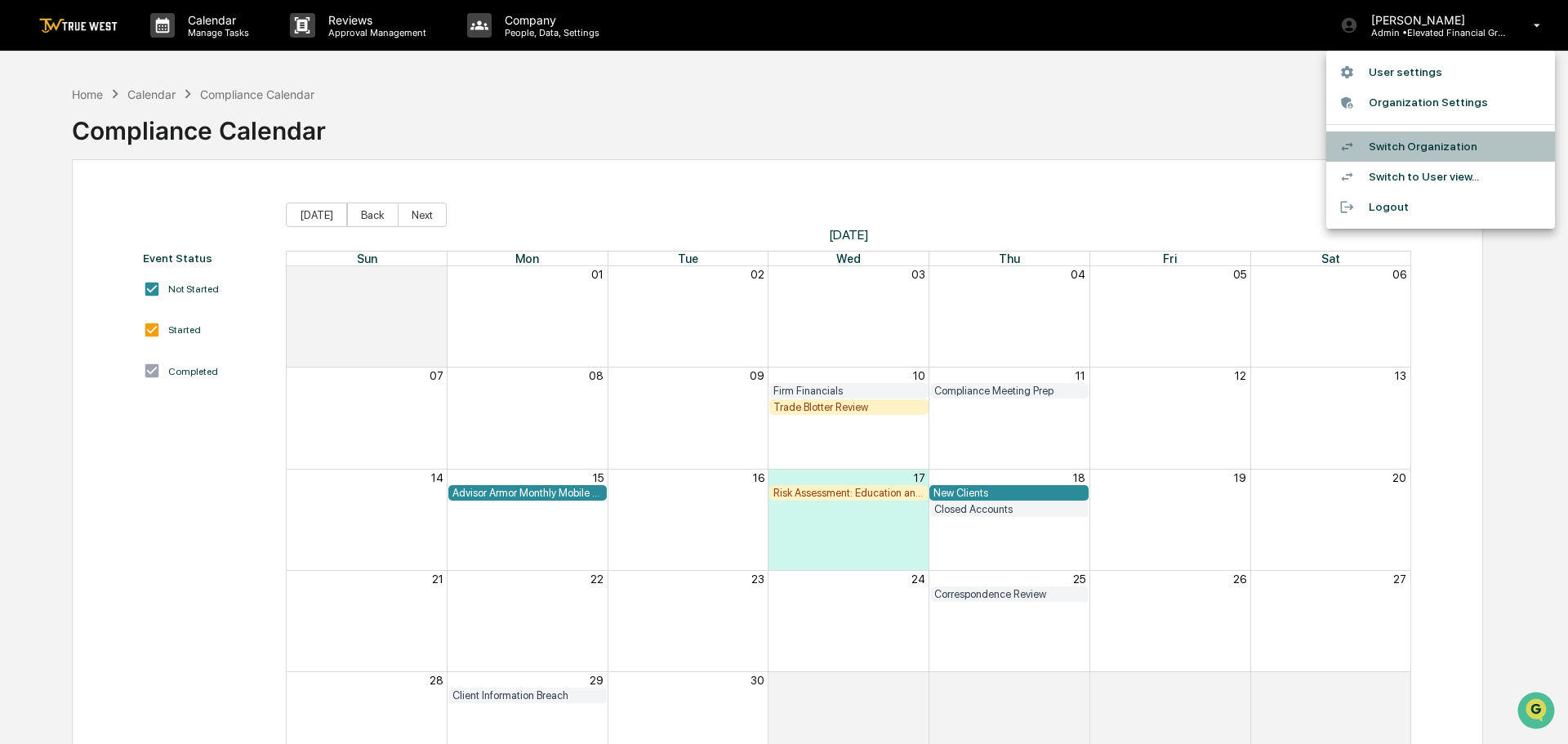
click at [1395, 143] on li "Switch Organization" at bounding box center [1441, 146] width 229 height 30
